Goal: Task Accomplishment & Management: Use online tool/utility

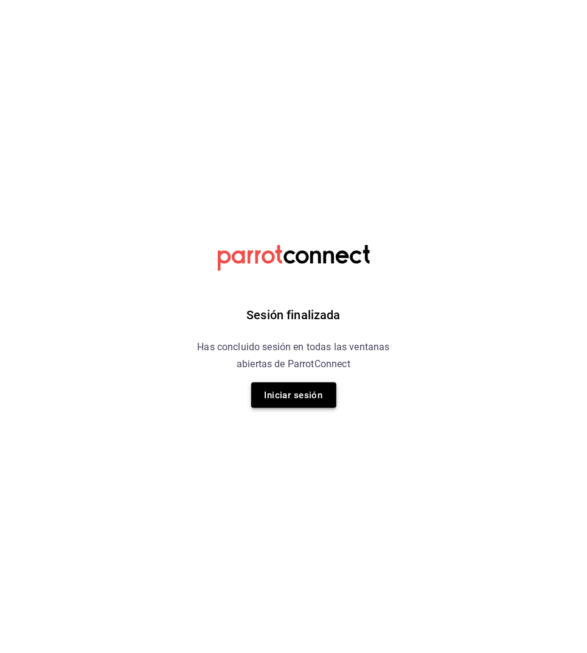
click at [274, 402] on button "Iniciar sesión" at bounding box center [293, 395] width 85 height 26
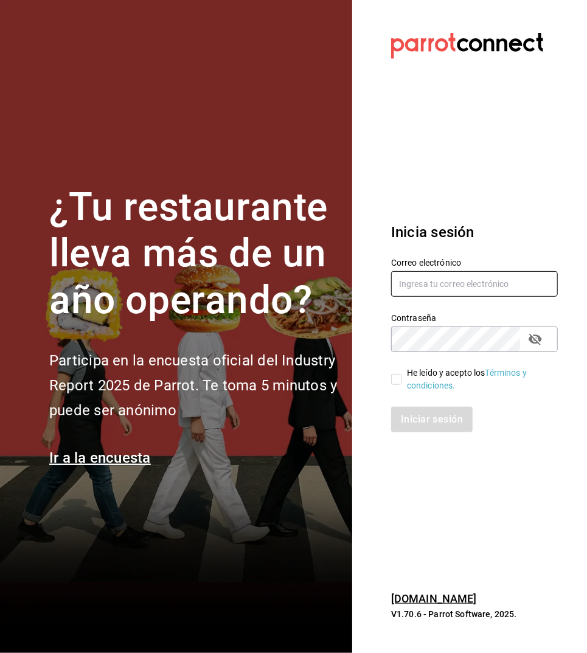
type input "[EMAIL_ADDRESS][DOMAIN_NAME]"
click at [398, 381] on input "He leído y acepto los Términos y condiciones." at bounding box center [396, 379] width 11 height 11
checkbox input "true"
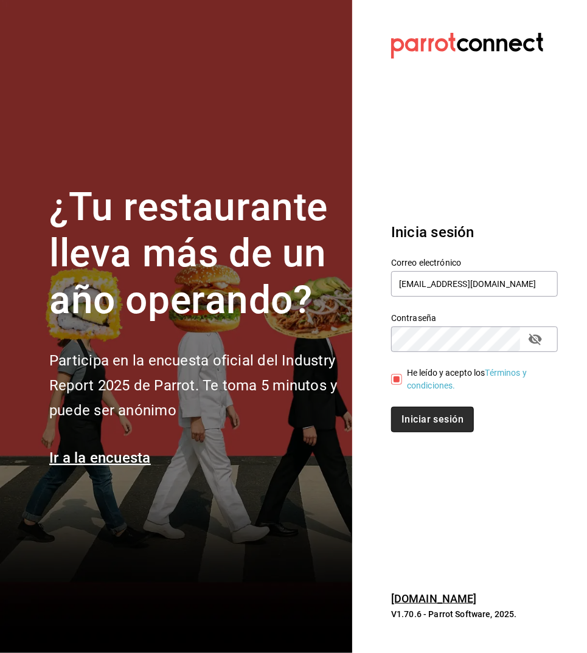
click at [418, 419] on button "Iniciar sesión" at bounding box center [432, 420] width 83 height 26
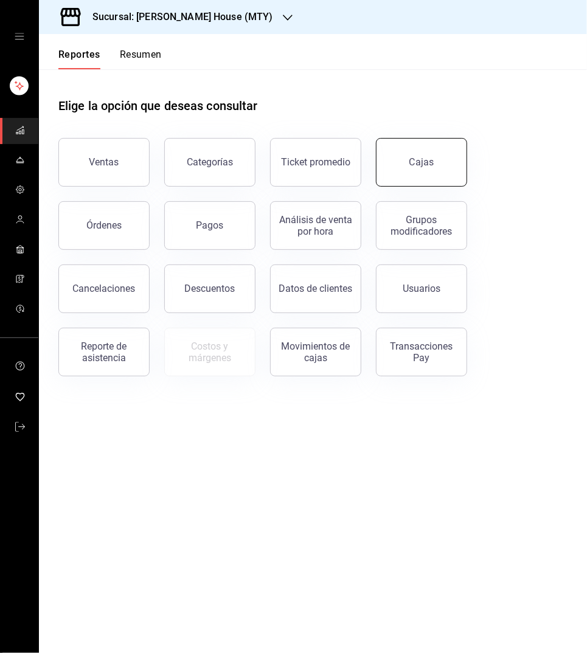
click at [421, 149] on link "Cajas" at bounding box center [421, 162] width 91 height 49
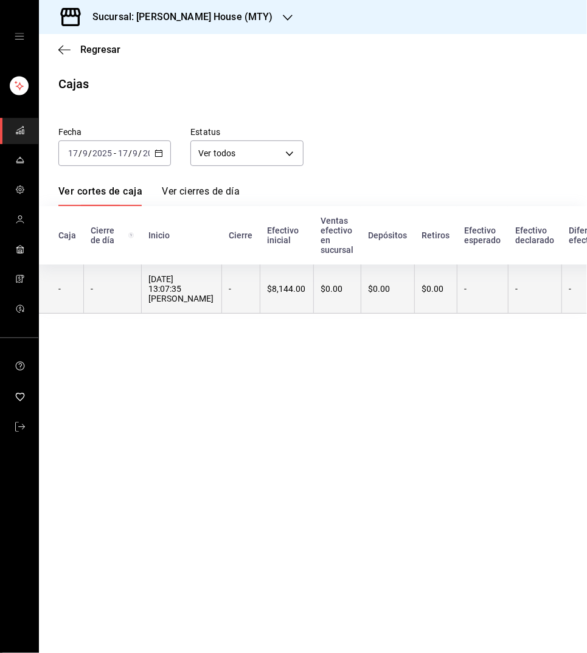
click at [221, 285] on th "-" at bounding box center [240, 289] width 38 height 49
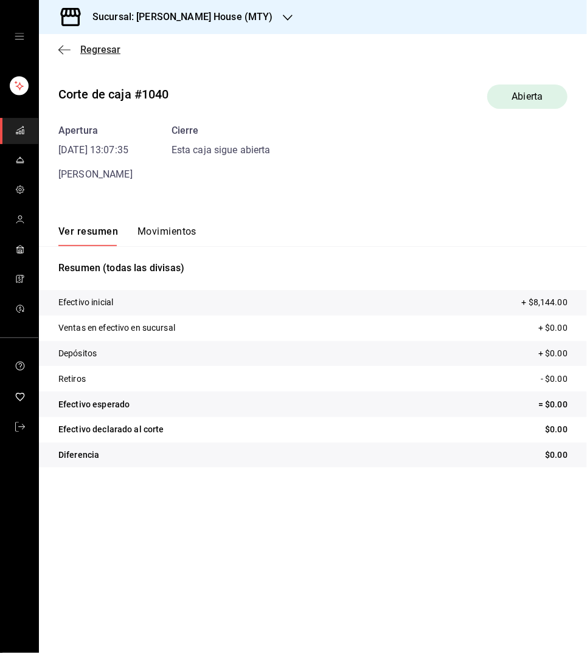
click at [88, 50] on span "Regresar" at bounding box center [100, 50] width 40 height 12
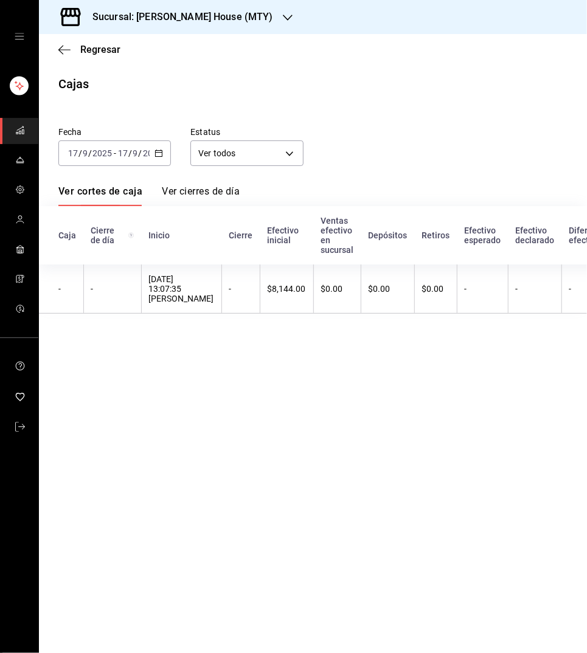
click at [161, 154] on icon "button" at bounding box center [158, 153] width 9 height 9
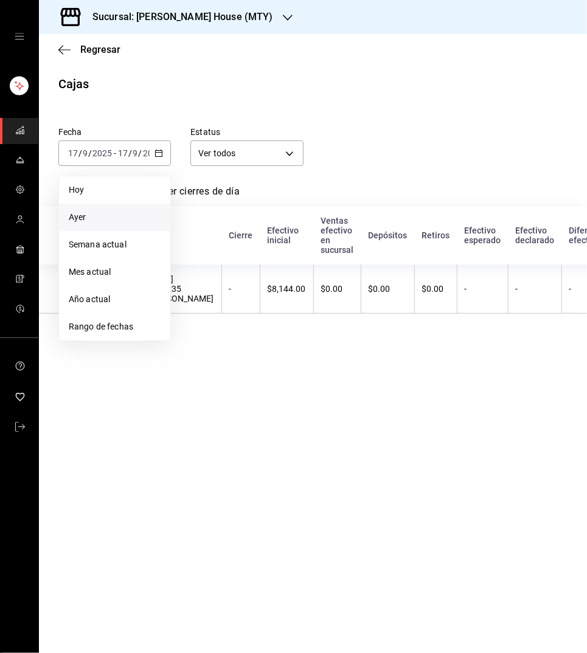
click at [139, 215] on span "Ayer" at bounding box center [115, 217] width 92 height 13
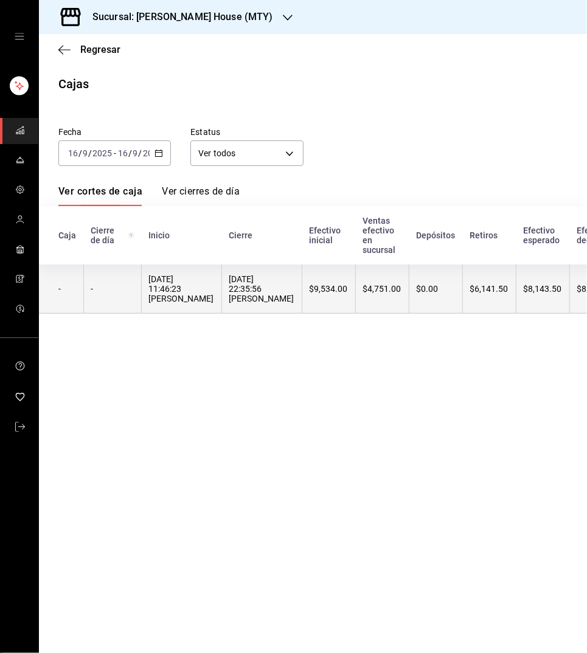
click at [195, 292] on div "16/09/2025 11:46:23 jordan velazquez" at bounding box center [181, 288] width 65 height 29
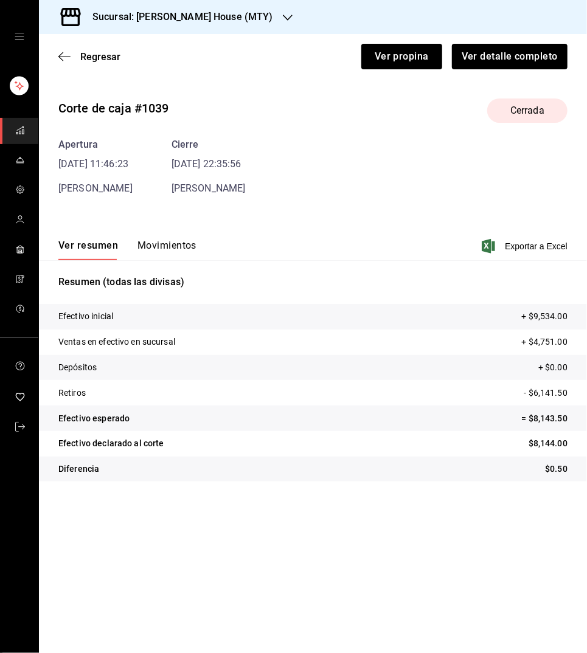
click at [150, 240] on button "Movimientos" at bounding box center [166, 250] width 59 height 21
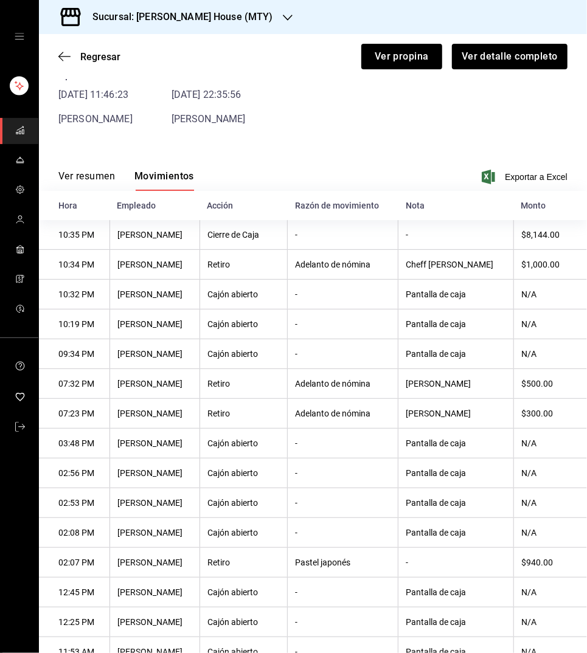
scroll to position [67, 0]
